Goal: Find specific page/section: Find specific page/section

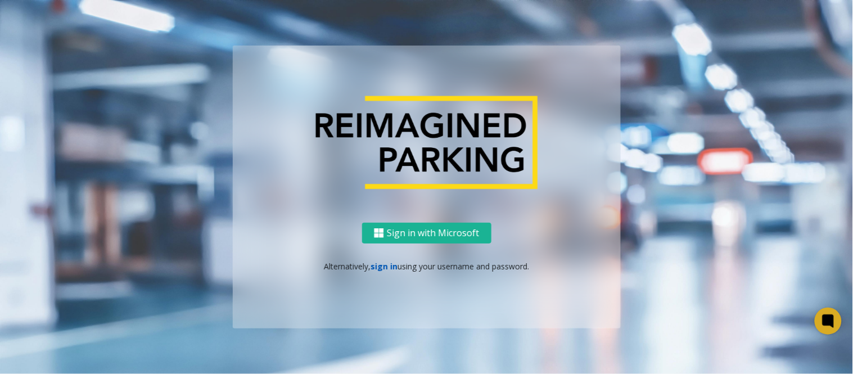
click at [381, 269] on link "sign in" at bounding box center [384, 266] width 27 height 11
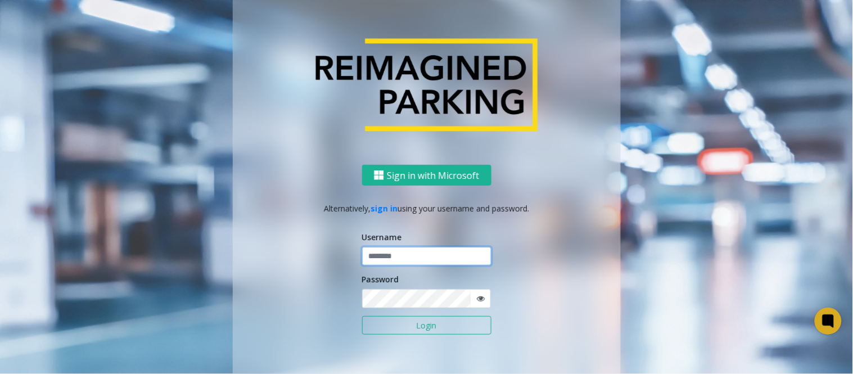
click at [383, 261] on input "text" at bounding box center [426, 256] width 129 height 19
type input "*****"
click at [415, 328] on button "Login" at bounding box center [426, 325] width 129 height 19
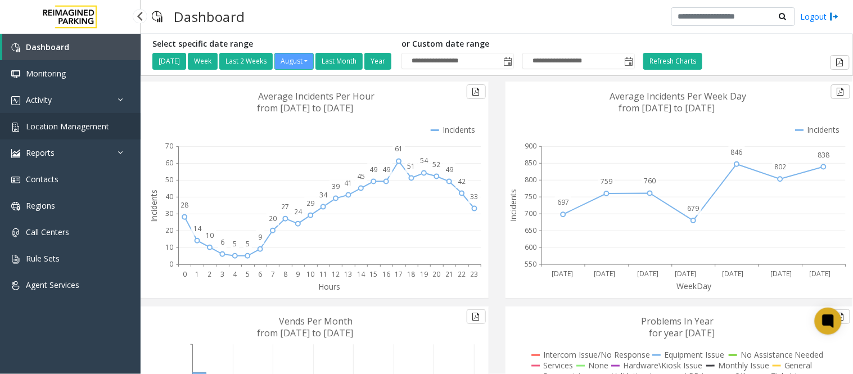
click at [56, 122] on span "Location Management" at bounding box center [67, 126] width 83 height 11
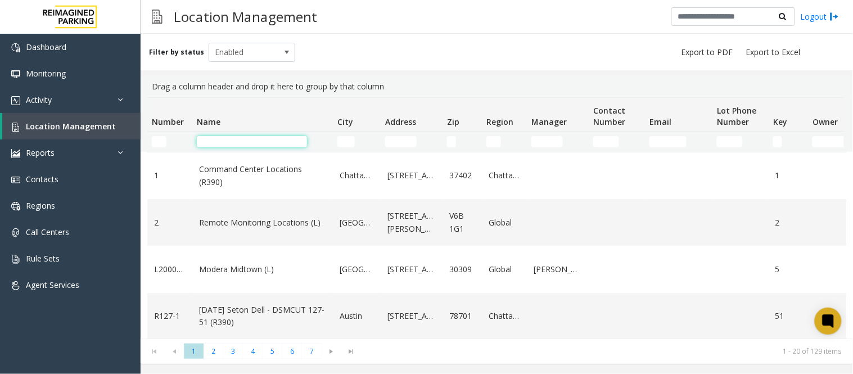
click at [263, 139] on input "Name Filter" at bounding box center [252, 141] width 110 height 11
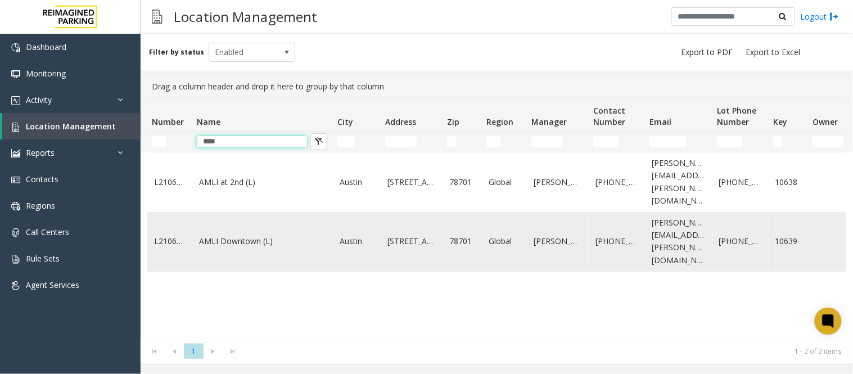
type input "****"
click at [228, 235] on link "AMLI Downtown (L)" at bounding box center [262, 241] width 127 height 12
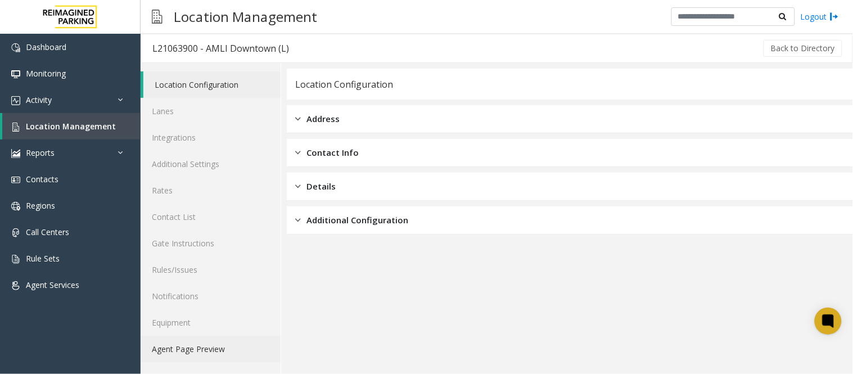
click at [222, 348] on link "Agent Page Preview" at bounding box center [211, 349] width 140 height 26
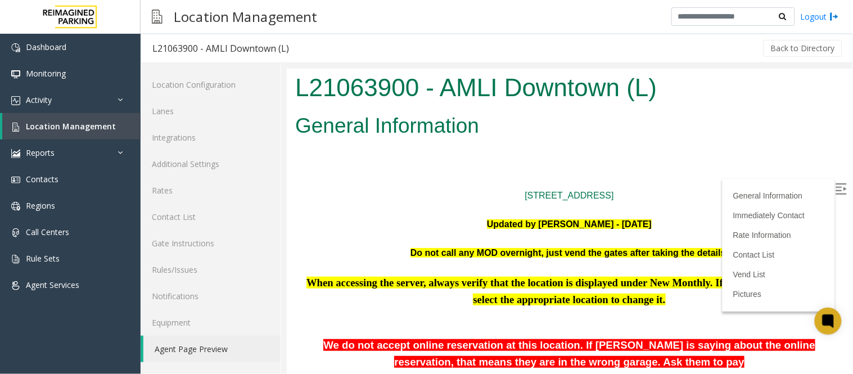
click at [835, 190] on img at bounding box center [840, 188] width 11 height 11
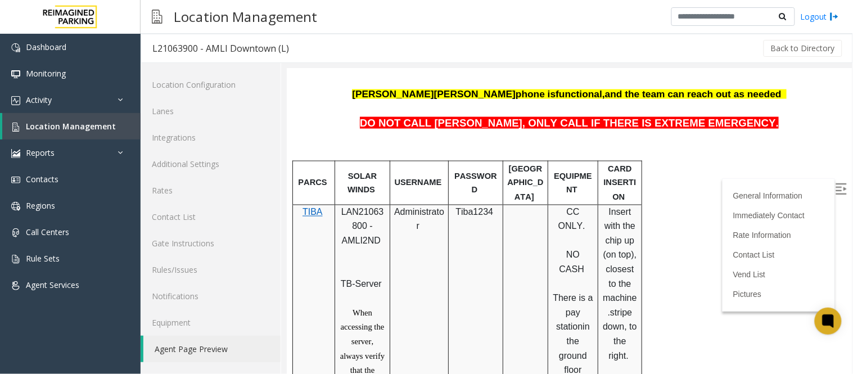
scroll to position [250, 0]
